Goal: Task Accomplishment & Management: Use online tool/utility

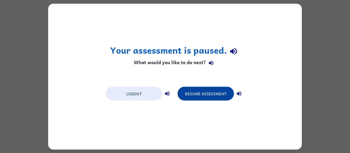
click at [208, 97] on button "Resume Assessment" at bounding box center [205, 94] width 56 height 14
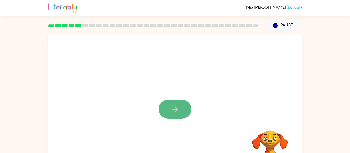
click at [171, 111] on icon "button" at bounding box center [175, 109] width 9 height 9
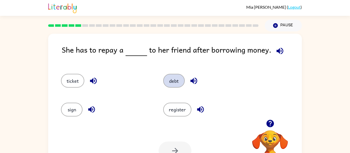
click at [174, 80] on button "debt" at bounding box center [174, 81] width 22 height 14
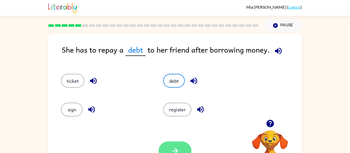
click at [171, 144] on button "button" at bounding box center [174, 151] width 33 height 19
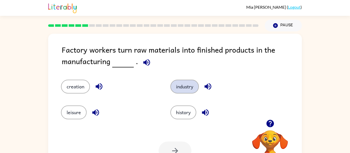
click at [189, 87] on button "industry" at bounding box center [184, 87] width 28 height 14
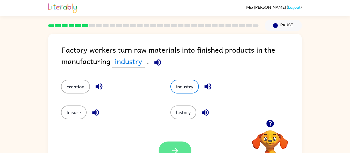
click at [166, 151] on button "button" at bounding box center [174, 151] width 33 height 19
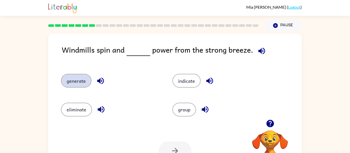
click at [72, 82] on button "generate" at bounding box center [76, 81] width 30 height 14
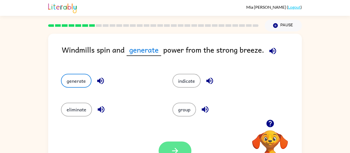
click at [169, 147] on button "button" at bounding box center [174, 151] width 33 height 19
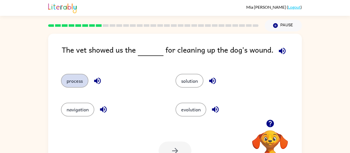
click at [77, 76] on button "process" at bounding box center [74, 81] width 27 height 14
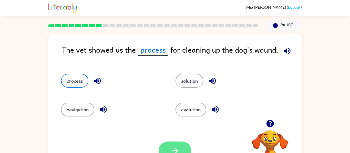
click at [175, 146] on button "button" at bounding box center [174, 151] width 33 height 19
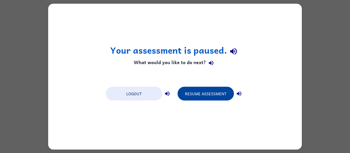
click at [206, 97] on button "Resume Assessment" at bounding box center [205, 94] width 56 height 14
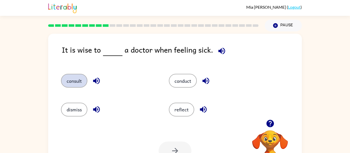
click at [78, 81] on button "consult" at bounding box center [74, 81] width 26 height 14
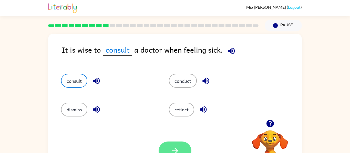
click at [166, 151] on button "button" at bounding box center [174, 151] width 33 height 19
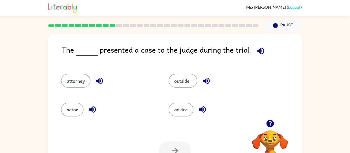
click at [77, 90] on div "attorney" at bounding box center [105, 78] width 108 height 29
click at [77, 87] on button "attorney" at bounding box center [75, 81] width 29 height 14
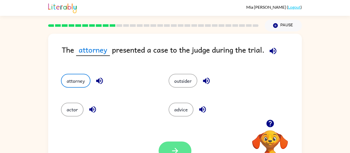
click at [172, 145] on button "button" at bounding box center [174, 151] width 33 height 19
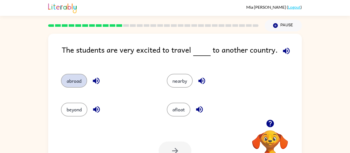
click at [75, 78] on button "abroad" at bounding box center [74, 81] width 26 height 14
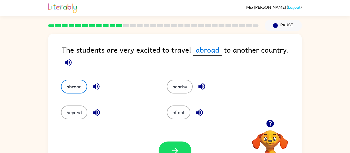
click at [187, 139] on div "Your browser must support playing .mp4 files to use Literably. Please try using…" at bounding box center [174, 151] width 253 height 58
click at [183, 146] on button "button" at bounding box center [174, 151] width 33 height 19
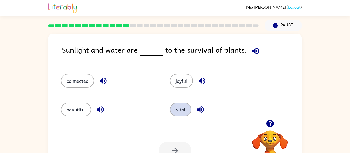
click at [185, 111] on button "vital" at bounding box center [181, 110] width 22 height 14
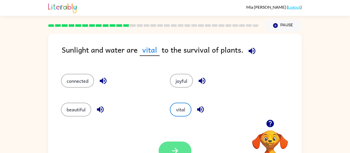
click at [177, 144] on button "button" at bounding box center [174, 151] width 33 height 19
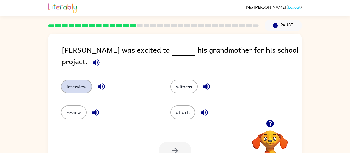
click at [73, 83] on button "interview" at bounding box center [76, 87] width 31 height 14
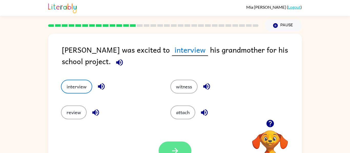
click at [168, 146] on button "button" at bounding box center [174, 151] width 33 height 19
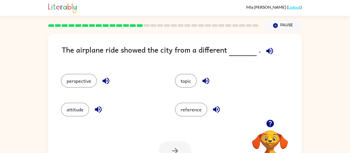
click at [278, 97] on div "reference" at bounding box center [222, 107] width 114 height 29
click at [81, 82] on button "perspective" at bounding box center [79, 81] width 36 height 14
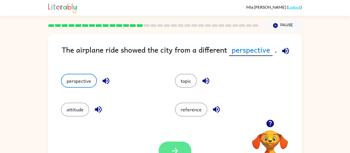
click at [169, 151] on button "button" at bounding box center [174, 151] width 33 height 19
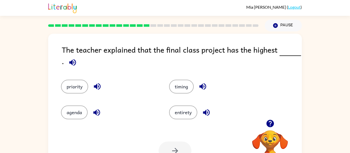
click at [169, 151] on div at bounding box center [174, 151] width 33 height 19
click at [80, 83] on button "priority" at bounding box center [74, 87] width 27 height 14
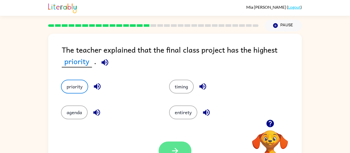
click at [176, 151] on icon "button" at bounding box center [175, 151] width 9 height 9
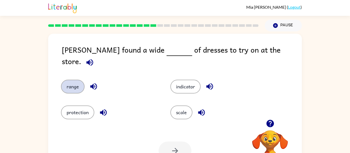
click at [73, 81] on button "range" at bounding box center [73, 87] width 24 height 14
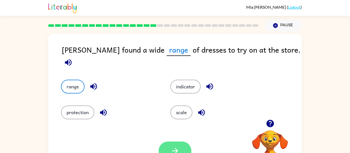
click at [169, 147] on button "button" at bounding box center [174, 151] width 33 height 19
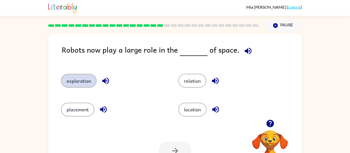
click at [83, 85] on button "exploration" at bounding box center [79, 81] width 36 height 14
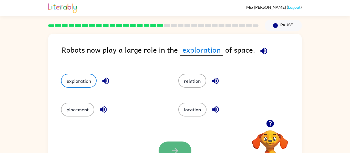
click at [177, 145] on button "button" at bounding box center [174, 151] width 33 height 19
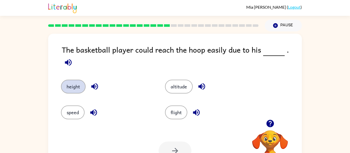
click at [73, 82] on button "height" at bounding box center [73, 87] width 25 height 14
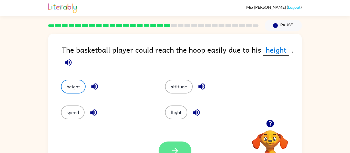
click at [160, 146] on button "button" at bounding box center [174, 151] width 33 height 19
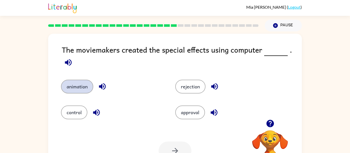
click at [89, 84] on button "animation" at bounding box center [77, 87] width 32 height 14
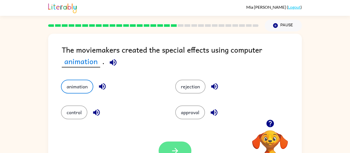
click at [168, 145] on button "button" at bounding box center [174, 151] width 33 height 19
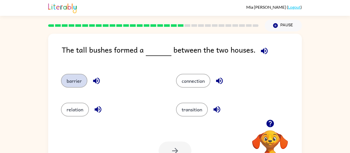
click at [72, 86] on button "barrier" at bounding box center [74, 81] width 26 height 14
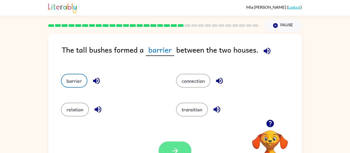
click at [170, 145] on button "button" at bounding box center [174, 151] width 33 height 19
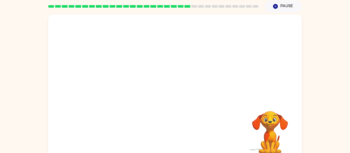
scroll to position [27, 0]
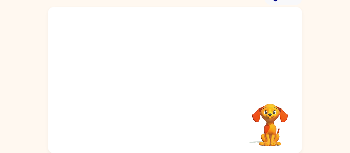
click at [273, 111] on video "Your browser must support playing .mp4 files to use Literably. Please try using…" at bounding box center [269, 121] width 51 height 51
click at [283, 124] on video "Your browser must support playing .mp4 files to use Literably. Please try using…" at bounding box center [269, 121] width 51 height 51
click at [283, 123] on video "Your browser must support playing .mp4 files to use Literably. Please try using…" at bounding box center [269, 121] width 51 height 51
click at [167, 78] on div at bounding box center [174, 82] width 33 height 19
click at [172, 81] on icon "button" at bounding box center [175, 82] width 9 height 9
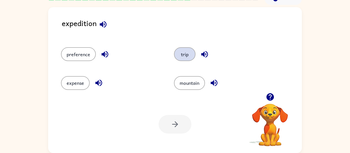
click at [186, 53] on button "trip" at bounding box center [185, 54] width 22 height 14
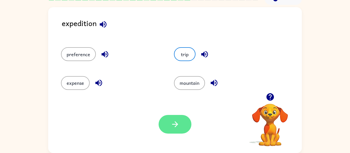
click at [175, 126] on icon "button" at bounding box center [175, 124] width 9 height 9
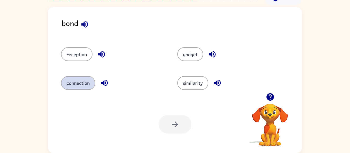
click at [82, 81] on button "connection" at bounding box center [78, 83] width 34 height 14
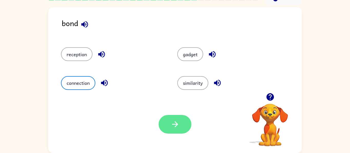
click at [165, 123] on button "button" at bounding box center [174, 124] width 33 height 19
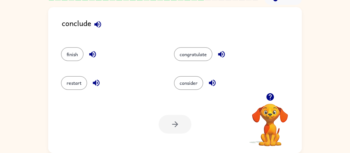
scroll to position [0, 0]
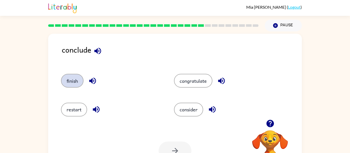
click at [73, 79] on button "finish" at bounding box center [72, 81] width 23 height 14
click at [172, 142] on button "button" at bounding box center [174, 151] width 33 height 19
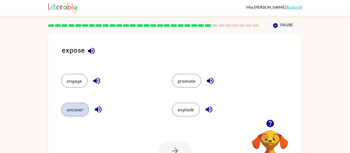
click at [75, 105] on button "uncover" at bounding box center [75, 110] width 28 height 14
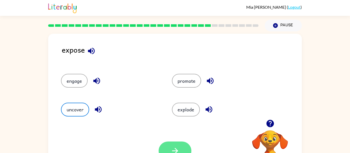
click at [172, 149] on icon "button" at bounding box center [175, 151] width 9 height 9
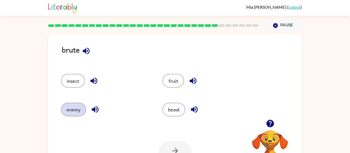
click at [71, 112] on button "enemy" at bounding box center [73, 110] width 25 height 14
click at [182, 150] on button "button" at bounding box center [174, 151] width 33 height 19
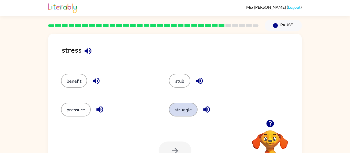
click at [189, 108] on button "struggle" at bounding box center [183, 110] width 29 height 14
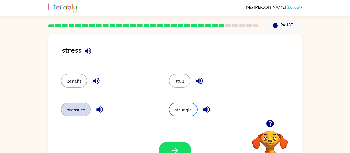
click at [72, 111] on button "pressure" at bounding box center [76, 110] width 30 height 14
click at [70, 108] on button "pressure" at bounding box center [76, 110] width 30 height 14
click at [86, 108] on button "pressure" at bounding box center [76, 110] width 30 height 14
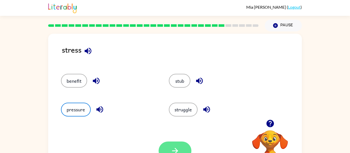
click at [183, 150] on button "button" at bounding box center [174, 151] width 33 height 19
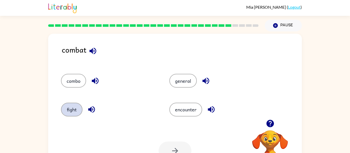
click at [76, 110] on button "fight" at bounding box center [72, 110] width 22 height 14
click at [167, 145] on button "button" at bounding box center [174, 151] width 33 height 19
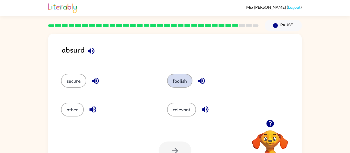
click at [190, 84] on button "foolish" at bounding box center [179, 81] width 25 height 14
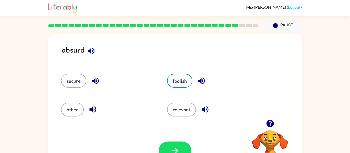
click at [179, 139] on div "Your browser must support playing .mp4 files to use Literably. Please try using…" at bounding box center [174, 151] width 253 height 58
click at [178, 147] on icon "button" at bounding box center [175, 151] width 9 height 9
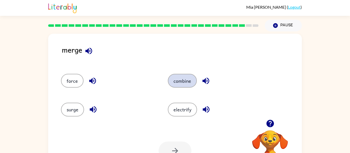
click at [190, 76] on button "combine" at bounding box center [182, 81] width 29 height 14
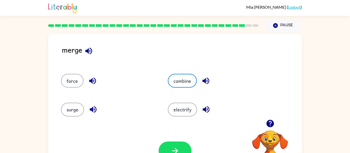
click at [178, 141] on div "Your browser must support playing .mp4 files to use Literably. Please try using…" at bounding box center [174, 151] width 253 height 58
click at [180, 143] on button "button" at bounding box center [174, 151] width 33 height 19
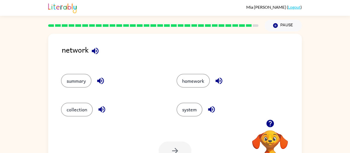
click at [206, 101] on div "system" at bounding box center [224, 107] width 115 height 29
click at [197, 109] on button "system" at bounding box center [189, 110] width 26 height 14
click at [178, 148] on icon "button" at bounding box center [175, 151] width 9 height 9
